Goal: Task Accomplishment & Management: Manage account settings

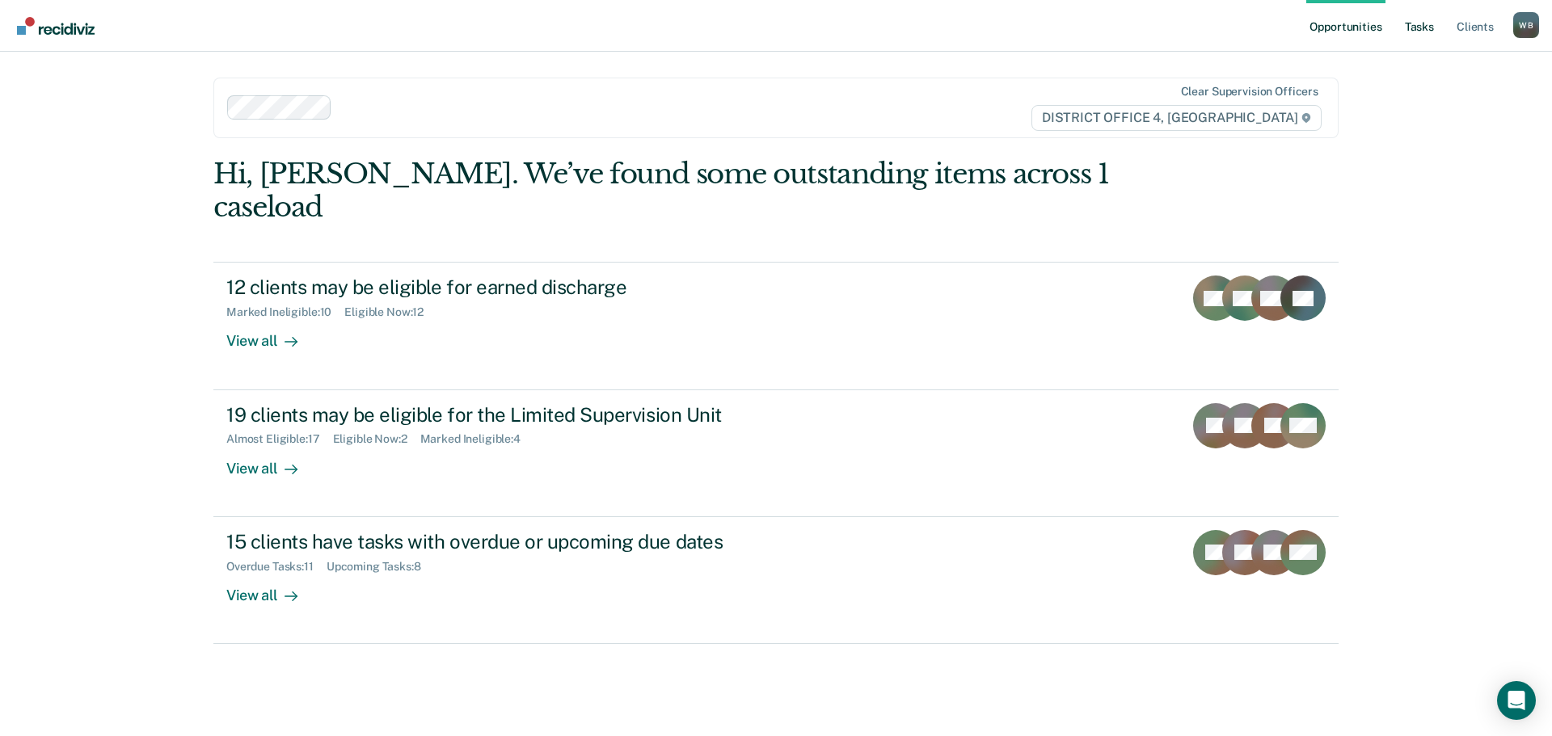
click at [1419, 27] on link "Tasks" at bounding box center [1419, 26] width 36 height 52
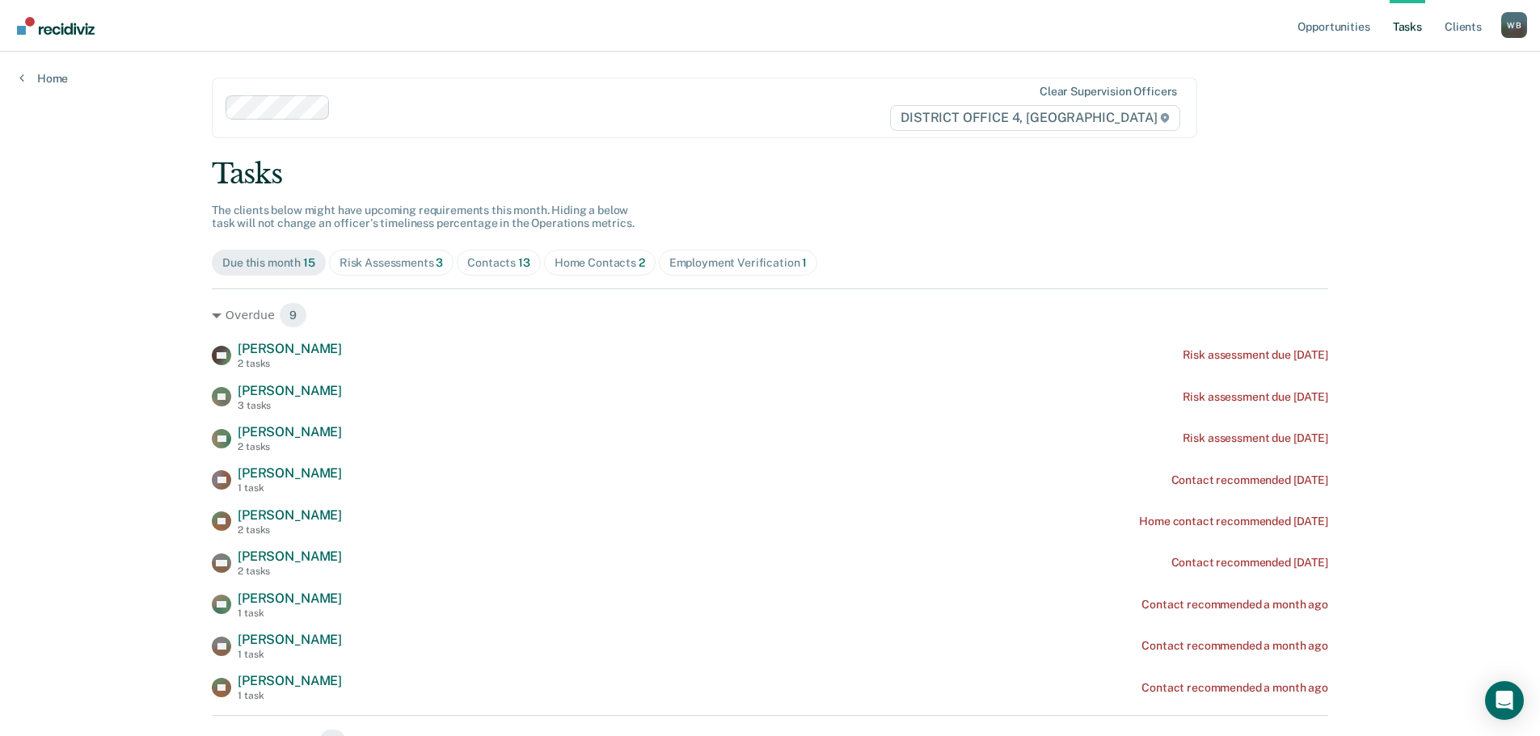
click at [478, 259] on div "Contacts 13" at bounding box center [498, 263] width 63 height 14
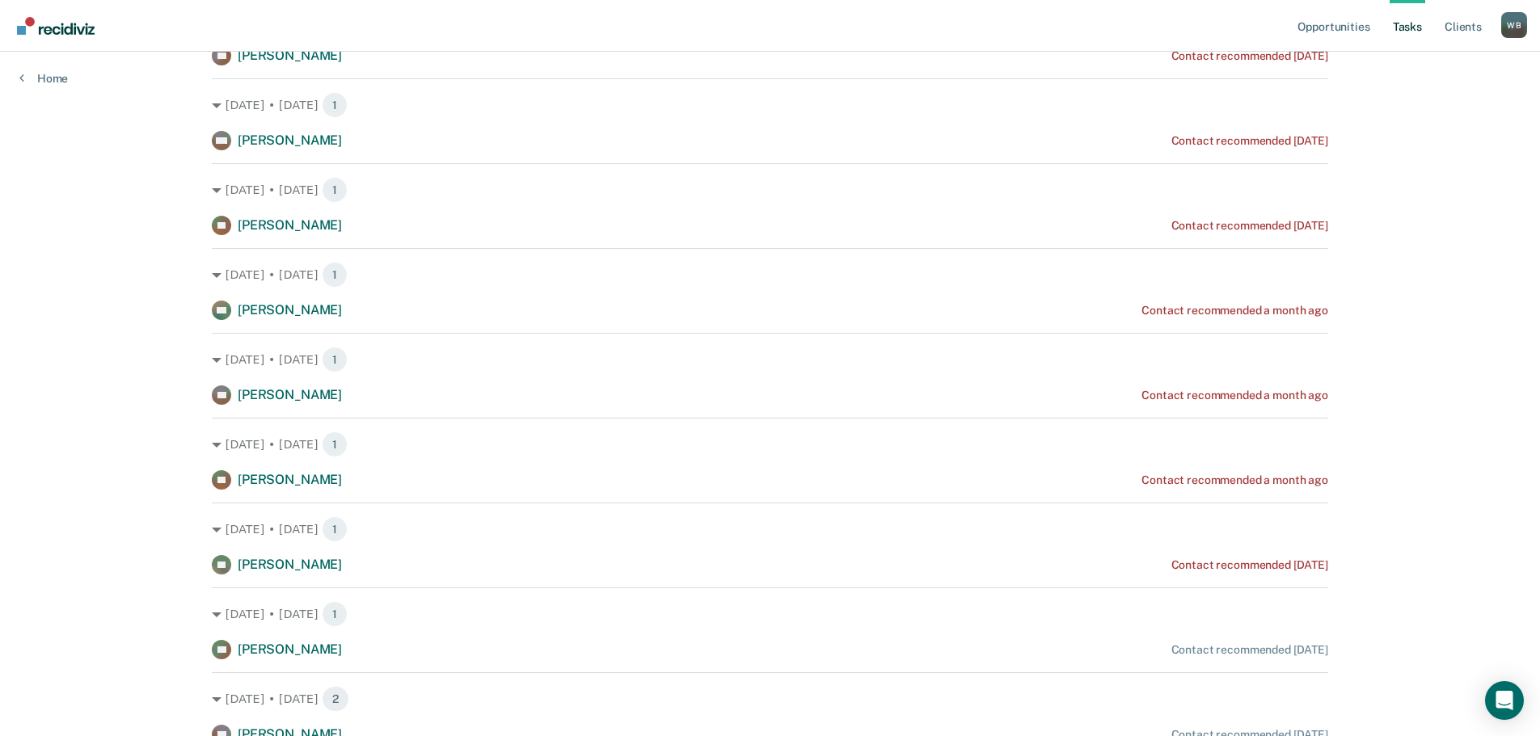
scroll to position [404, 0]
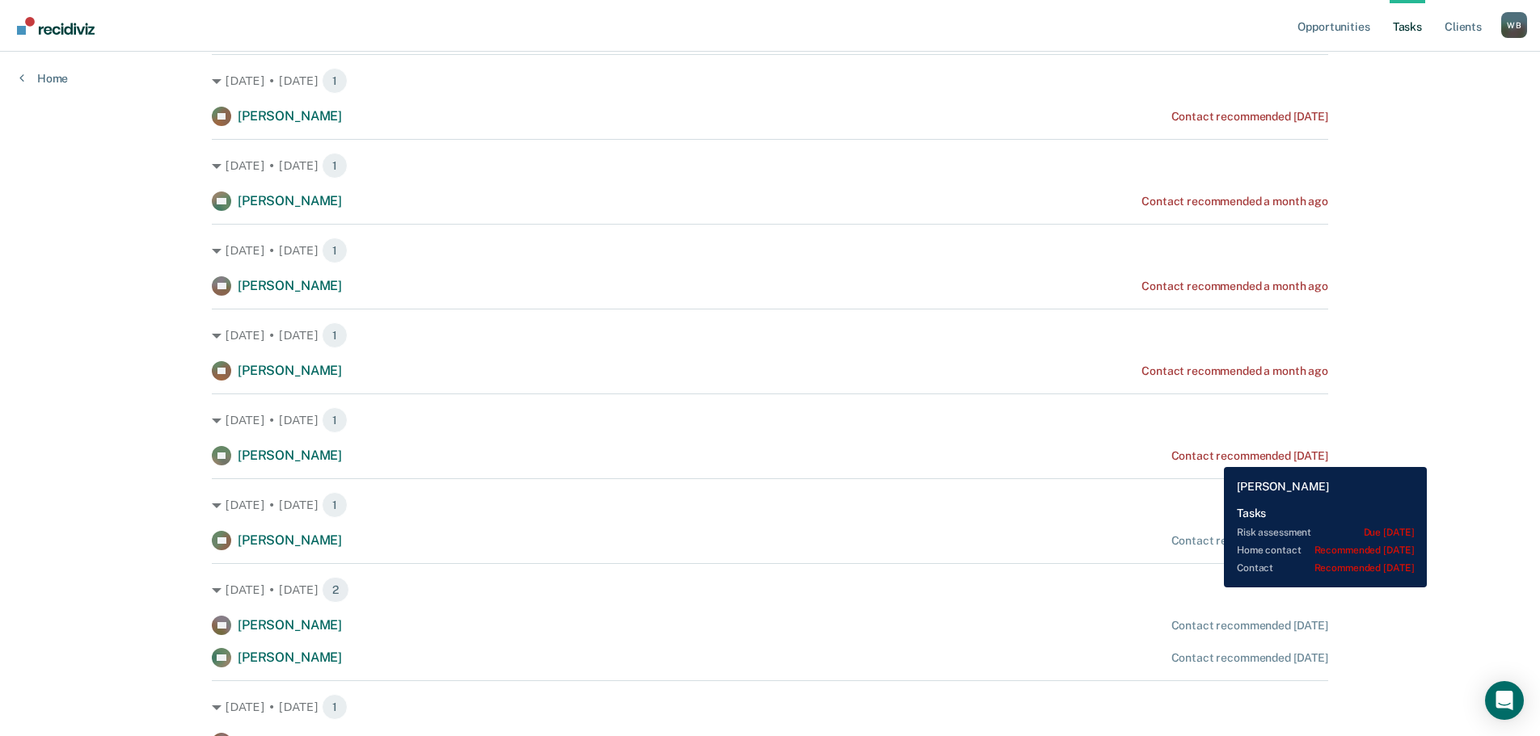
click at [1212, 455] on div "Contact recommended [DATE]" at bounding box center [1249, 456] width 157 height 14
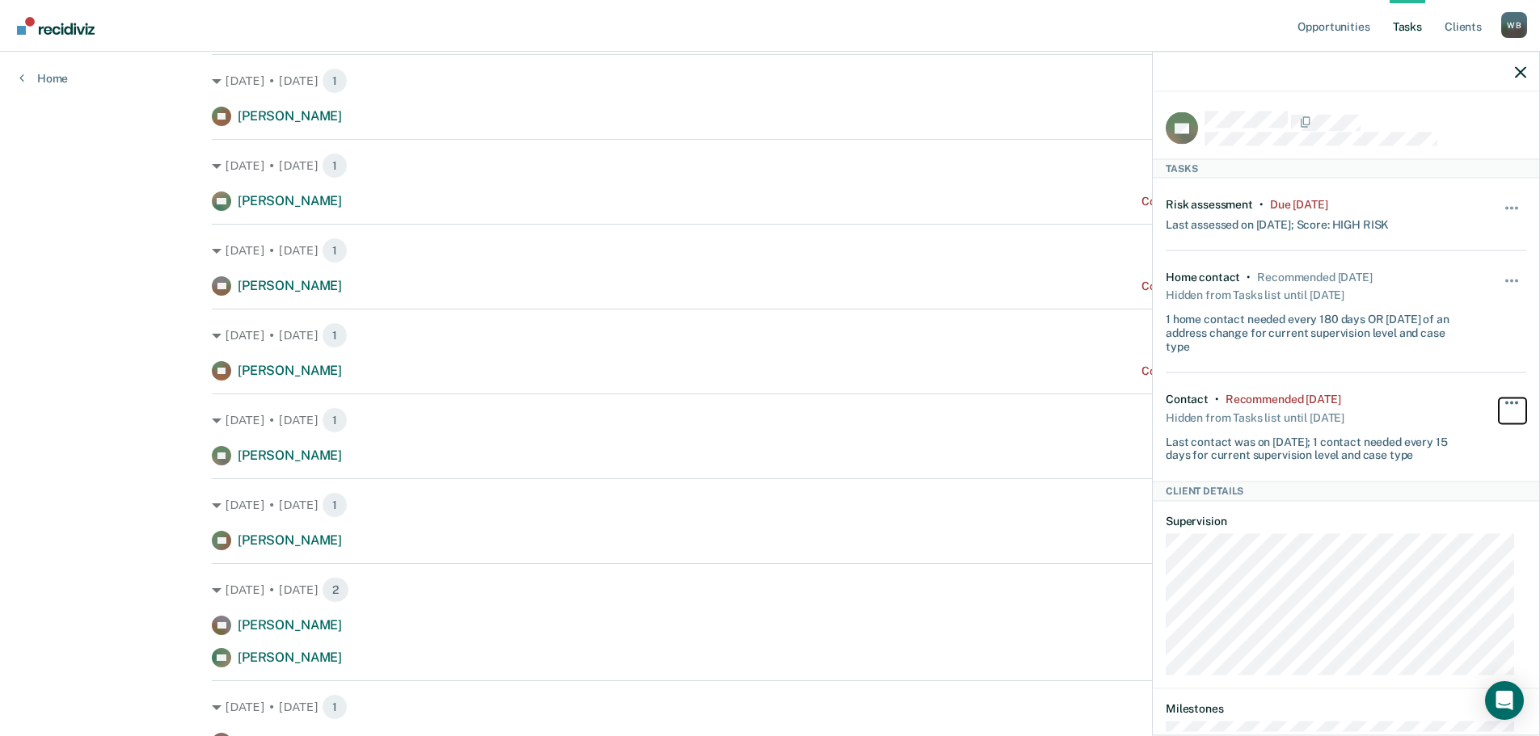
click at [1498, 401] on button "button" at bounding box center [1511, 411] width 27 height 26
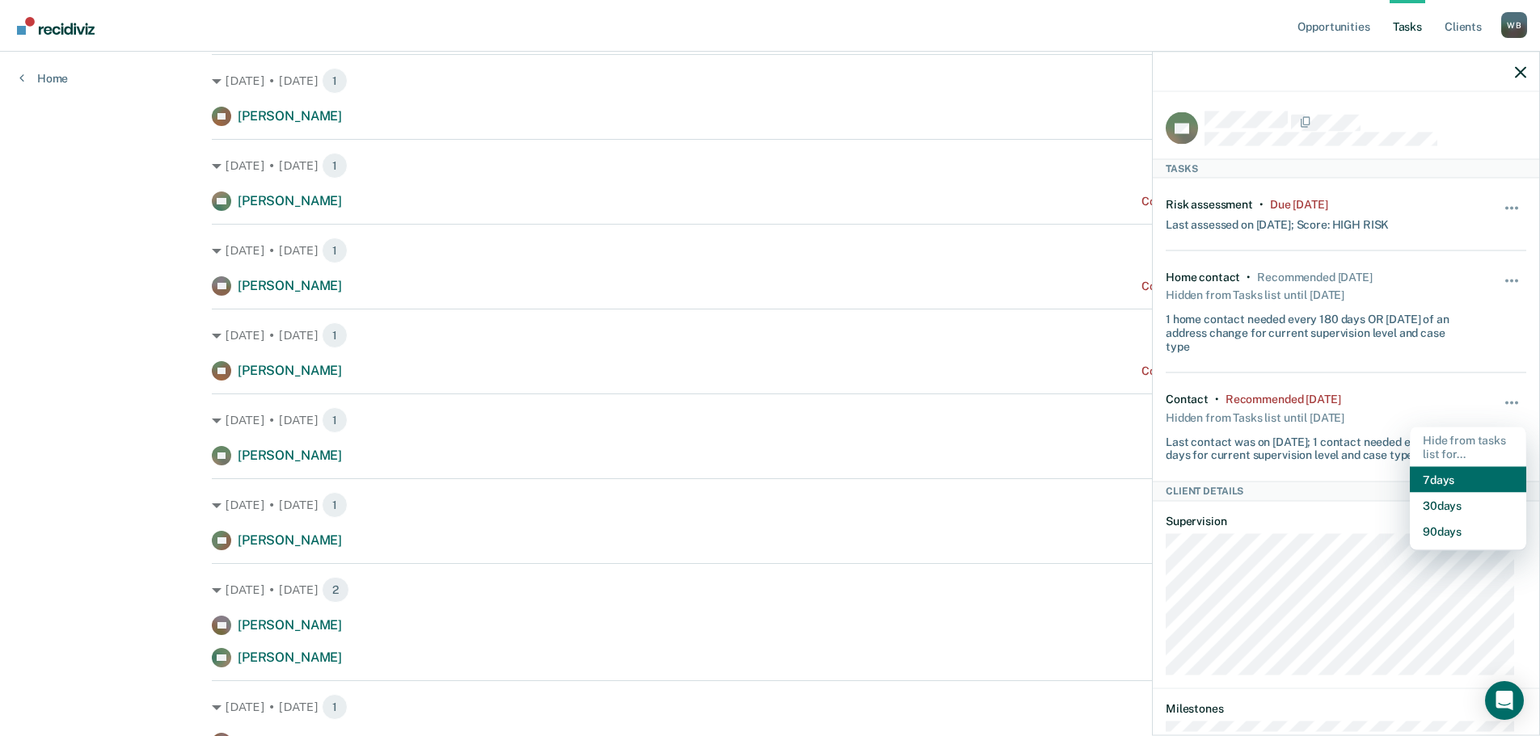
click at [1443, 482] on button "7 days" at bounding box center [1468, 480] width 116 height 26
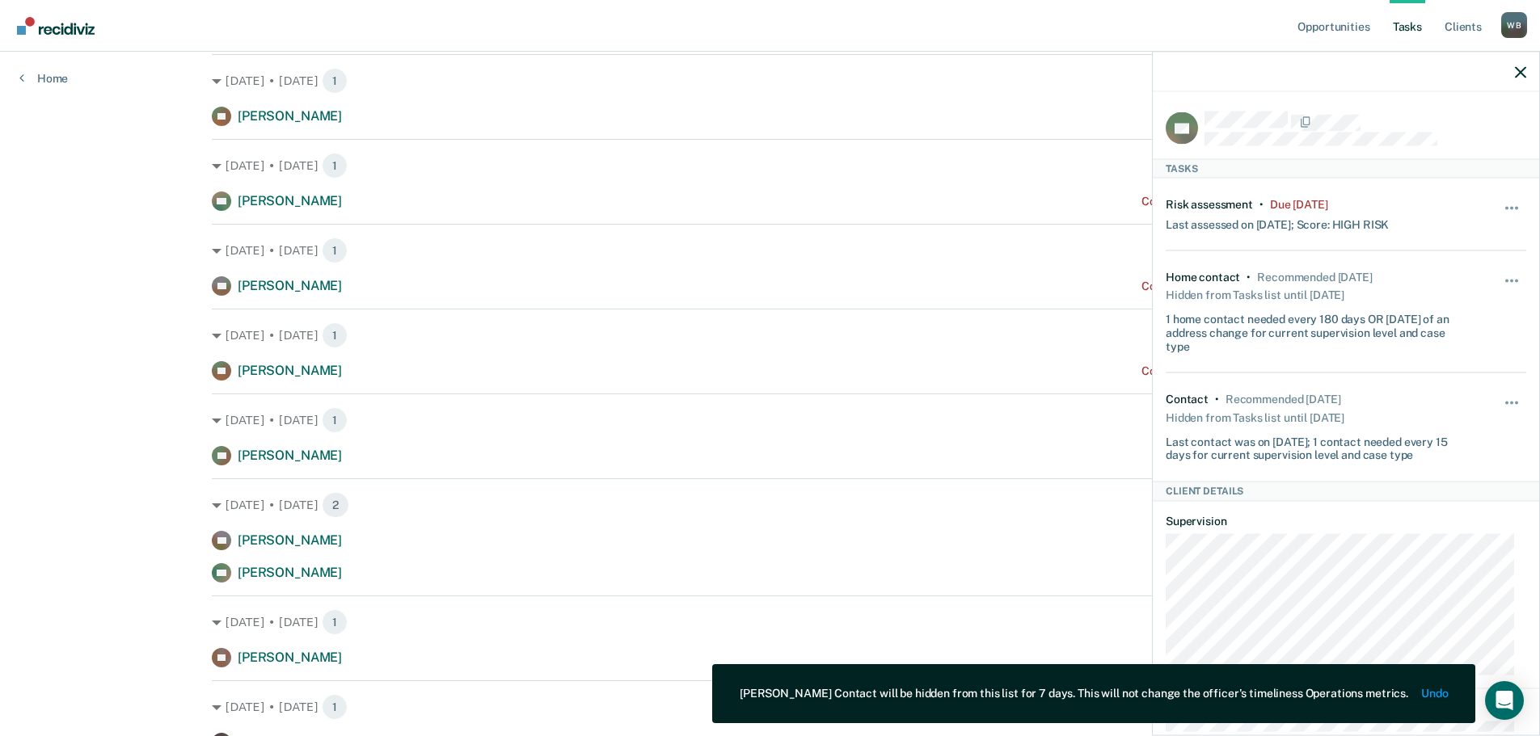
click at [1526, 77] on div at bounding box center [1346, 72] width 386 height 40
click at [1521, 77] on icon "button" at bounding box center [1520, 71] width 11 height 11
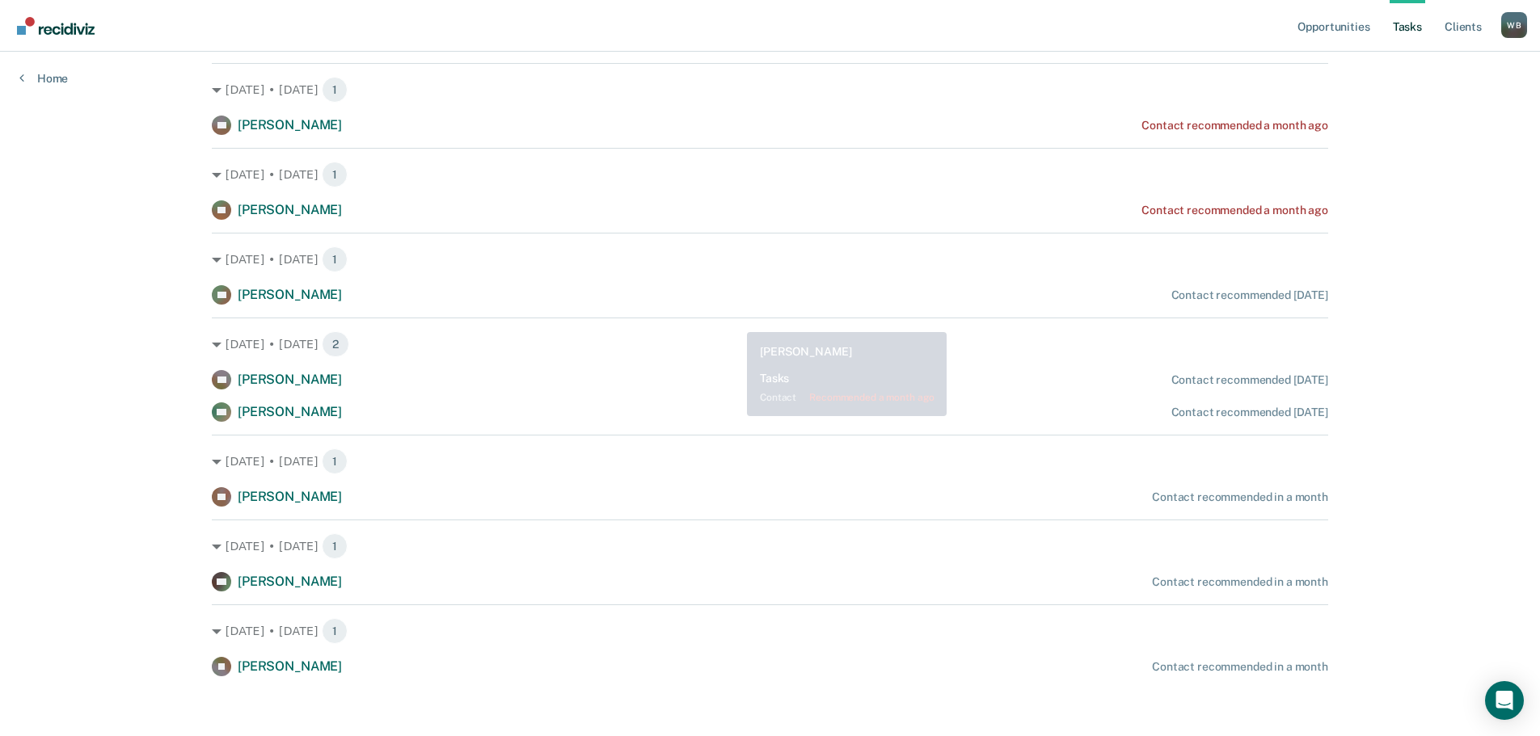
scroll to position [566, 0]
